Goal: Task Accomplishment & Management: Complete application form

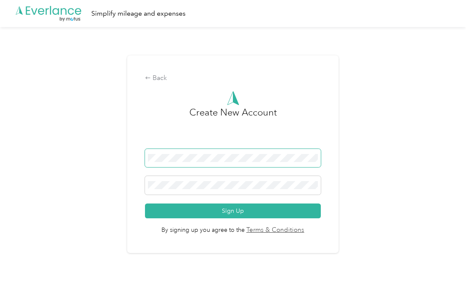
click at [236, 163] on span at bounding box center [233, 158] width 176 height 19
click at [223, 153] on span at bounding box center [233, 158] width 176 height 19
click at [210, 165] on span at bounding box center [233, 158] width 176 height 19
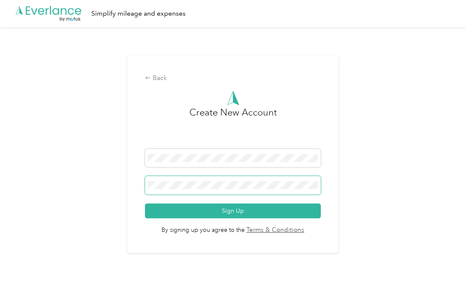
click at [194, 180] on span at bounding box center [233, 185] width 176 height 19
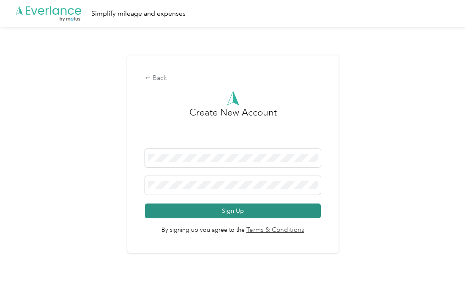
click at [248, 212] on button "Sign Up" at bounding box center [233, 210] width 176 height 15
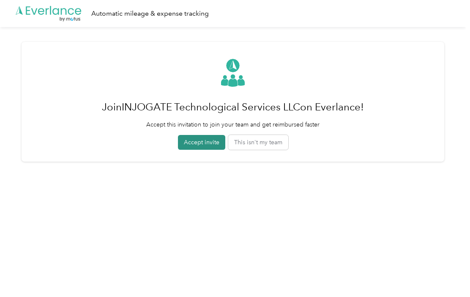
click at [203, 146] on button "Accept invite" at bounding box center [201, 142] width 47 height 15
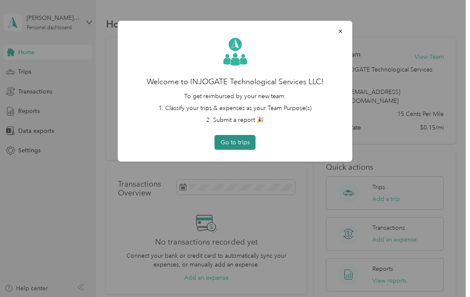
click at [238, 145] on button "Go to trips" at bounding box center [235, 142] width 41 height 15
